Goal: Task Accomplishment & Management: Manage account settings

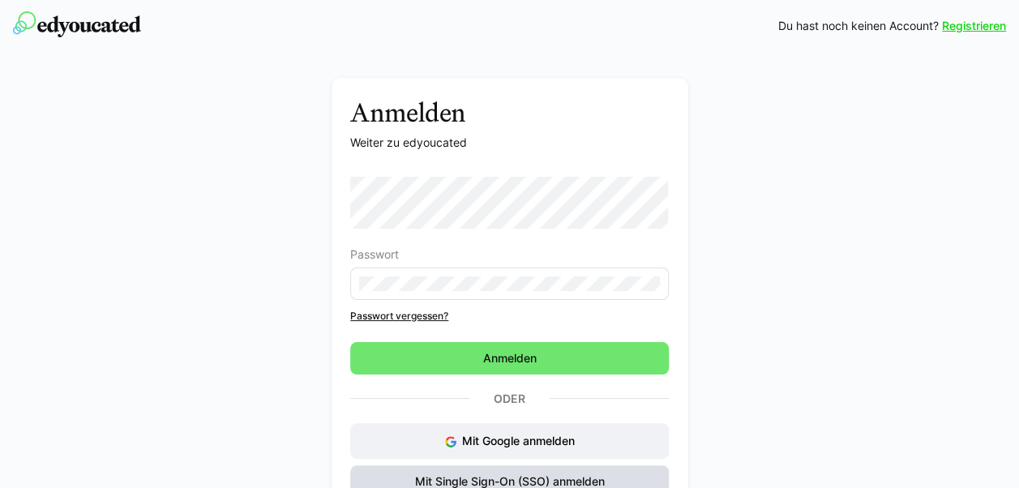
click at [540, 477] on span "Mit Single Sign-On (SSO) anmelden" at bounding box center [510, 481] width 195 height 16
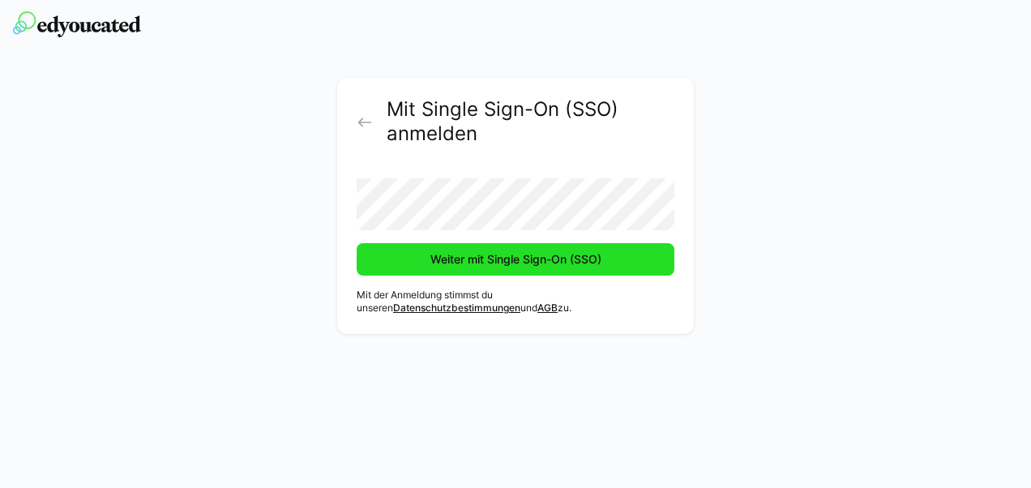
click at [519, 262] on span "Weiter mit Single Sign-On (SSO)" at bounding box center [516, 259] width 176 height 16
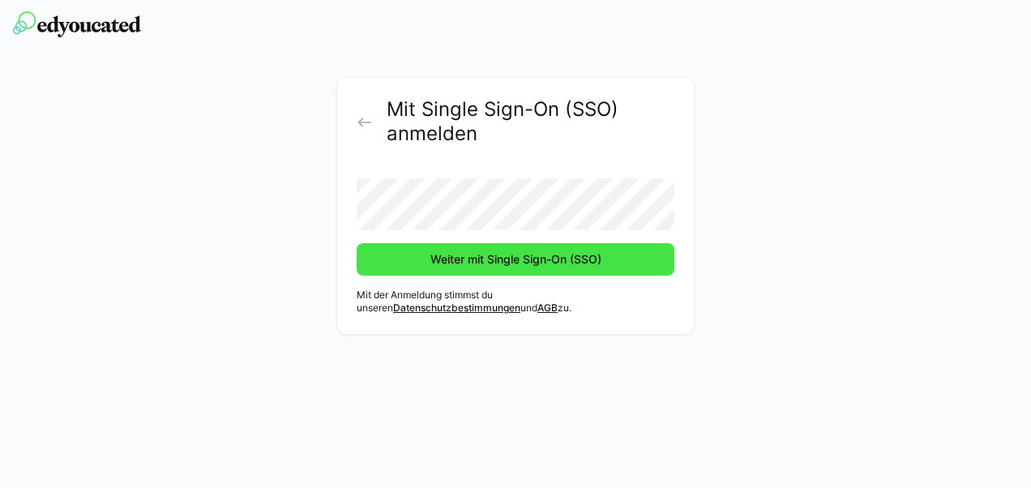
click at [516, 255] on span "Weiter mit Single Sign-On (SSO)" at bounding box center [516, 259] width 176 height 16
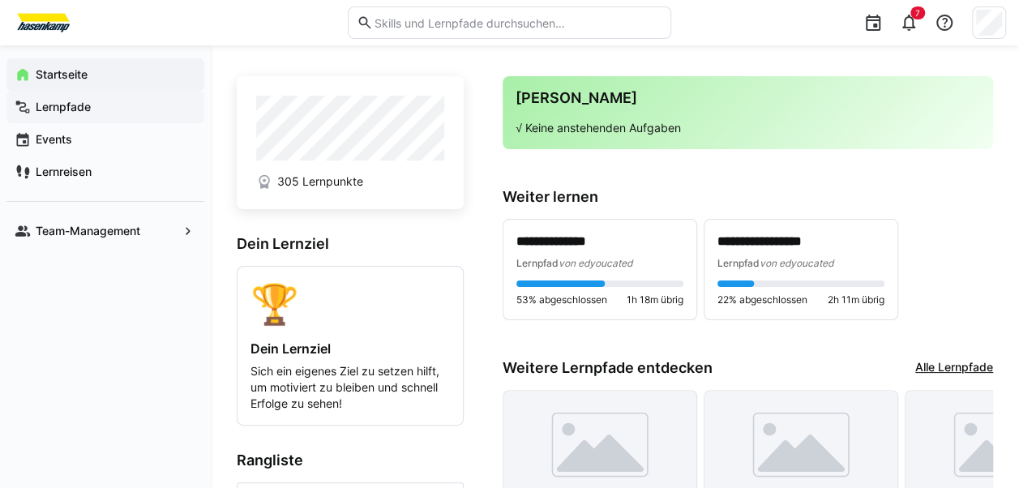
click at [0, 0] on app-navigation-label "Lernpfade" at bounding box center [0, 0] width 0 height 0
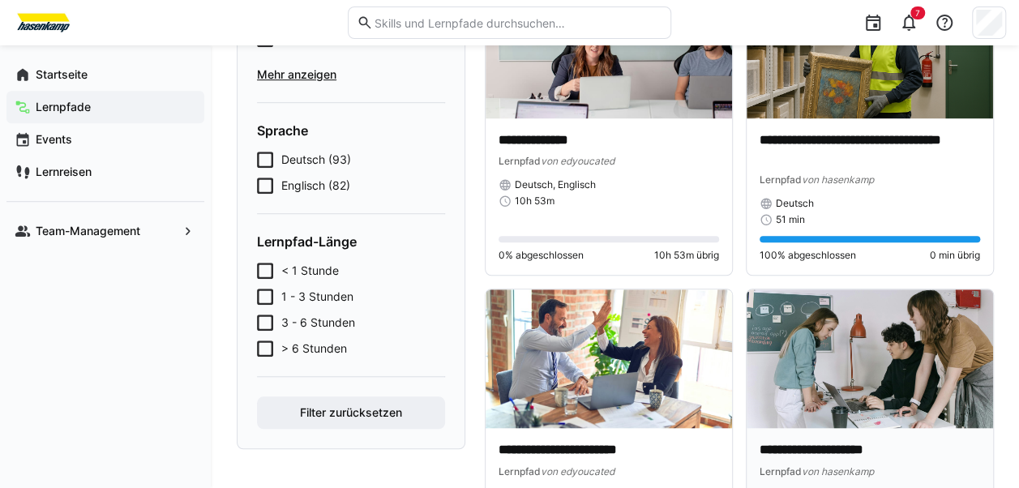
scroll to position [486, 0]
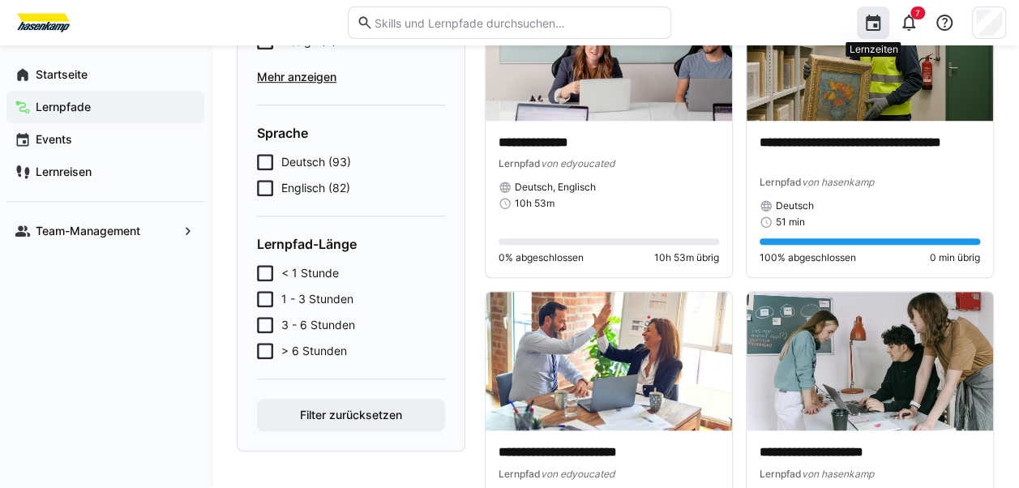
click at [875, 21] on eds-icon at bounding box center [872, 22] width 19 height 19
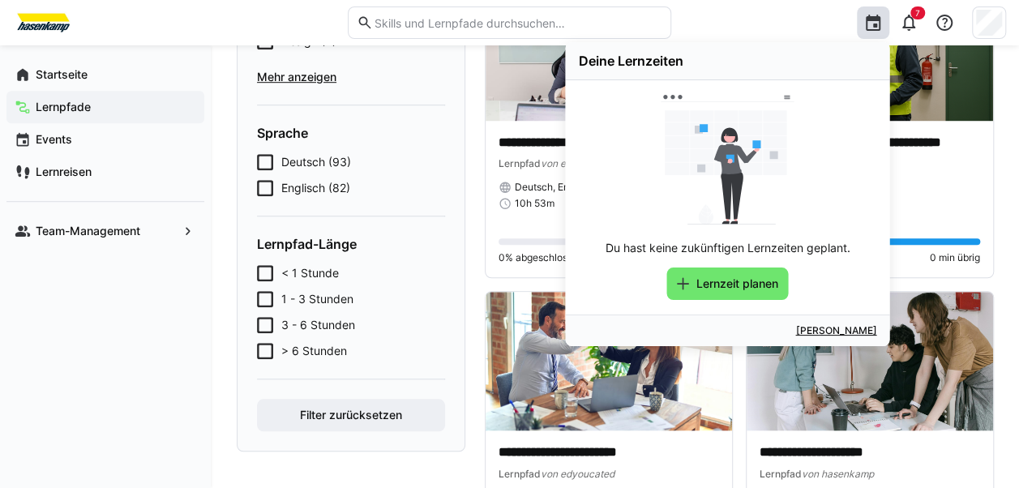
click at [831, 20] on div "Deine Lernzeiten Du hast keine zukünftigen Lernzeiten geplant. Lernzeit planen …" at bounding box center [843, 22] width 323 height 45
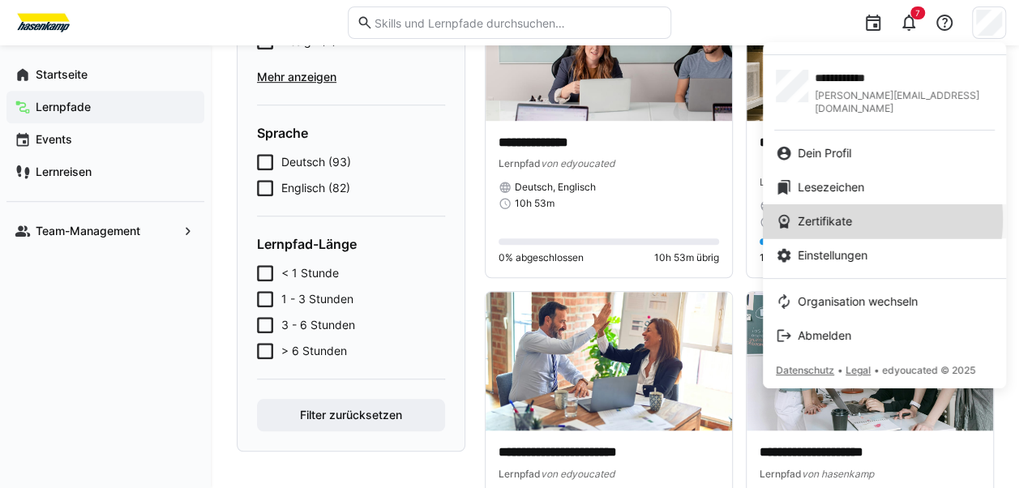
click at [850, 213] on span "Zertifikate" at bounding box center [825, 221] width 54 height 16
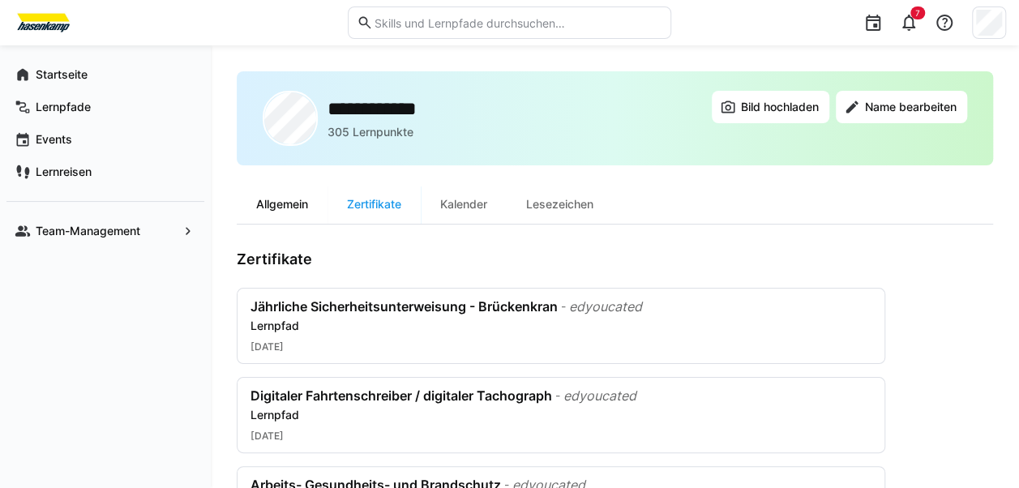
click at [280, 201] on div "Allgemein" at bounding box center [282, 204] width 91 height 39
